Goal: Information Seeking & Learning: Find specific fact

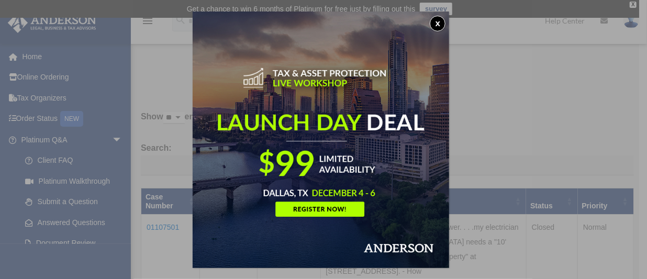
click at [439, 21] on button "x" at bounding box center [438, 24] width 16 height 16
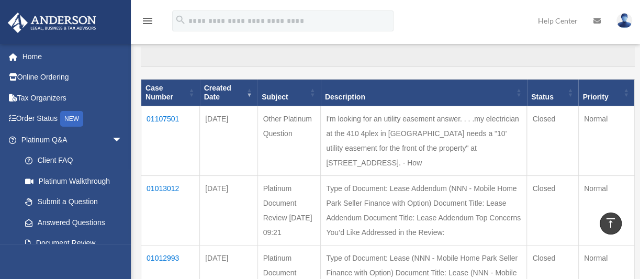
scroll to position [95, 0]
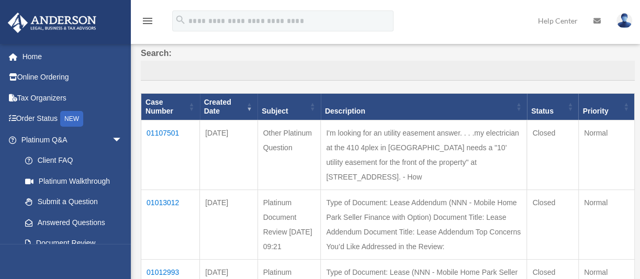
click at [167, 129] on td "01107501" at bounding box center [170, 155] width 59 height 70
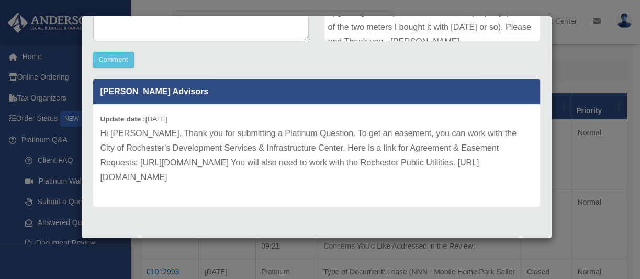
scroll to position [297, 0]
drag, startPoint x: 349, startPoint y: 162, endPoint x: 101, endPoint y: 147, distance: 249.2
click at [101, 147] on p "Hi [PERSON_NAME], Thank you for submitting a Platinum Question. To get an easem…" at bounding box center [317, 155] width 433 height 59
copy p "[URL][DOMAIN_NAME]"
click at [327, 178] on p "Hi [PERSON_NAME], Thank you for submitting a Platinum Question. To get an easem…" at bounding box center [317, 155] width 433 height 59
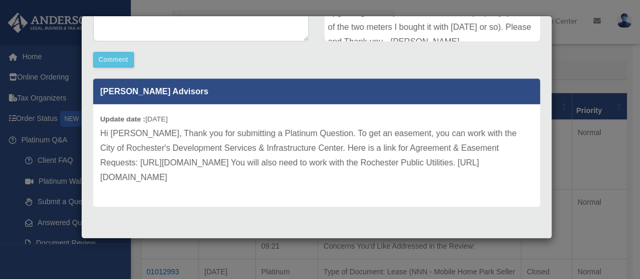
drag, startPoint x: 257, startPoint y: 181, endPoint x: 95, endPoint y: 79, distance: 190.9
click at [95, 79] on div "[PERSON_NAME] Advisors Update date : [DATE] Hi [PERSON_NAME], Thank you for sub…" at bounding box center [316, 143] width 447 height 128
copy div "[PERSON_NAME] Advisors Update date : [DATE] Hi [PERSON_NAME], Thank you for sub…"
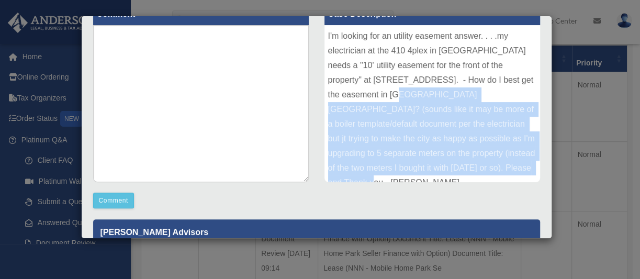
scroll to position [95, 0]
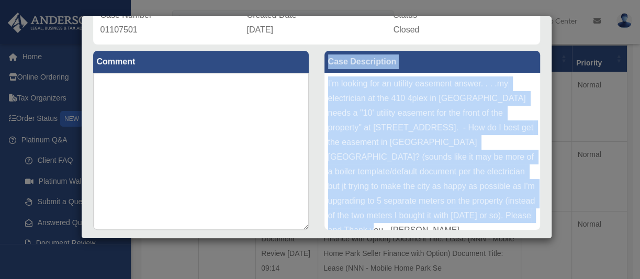
drag, startPoint x: 503, startPoint y: 165, endPoint x: 326, endPoint y: 62, distance: 204.2
click at [326, 62] on div "Case Description I'm looking for an utility easement answer. . . .my electricia…" at bounding box center [433, 140] width 216 height 179
copy div "Case Description I'm looking for an utility easement answer. . . .my electricia…"
